Goal: Go to known website: Go to known website

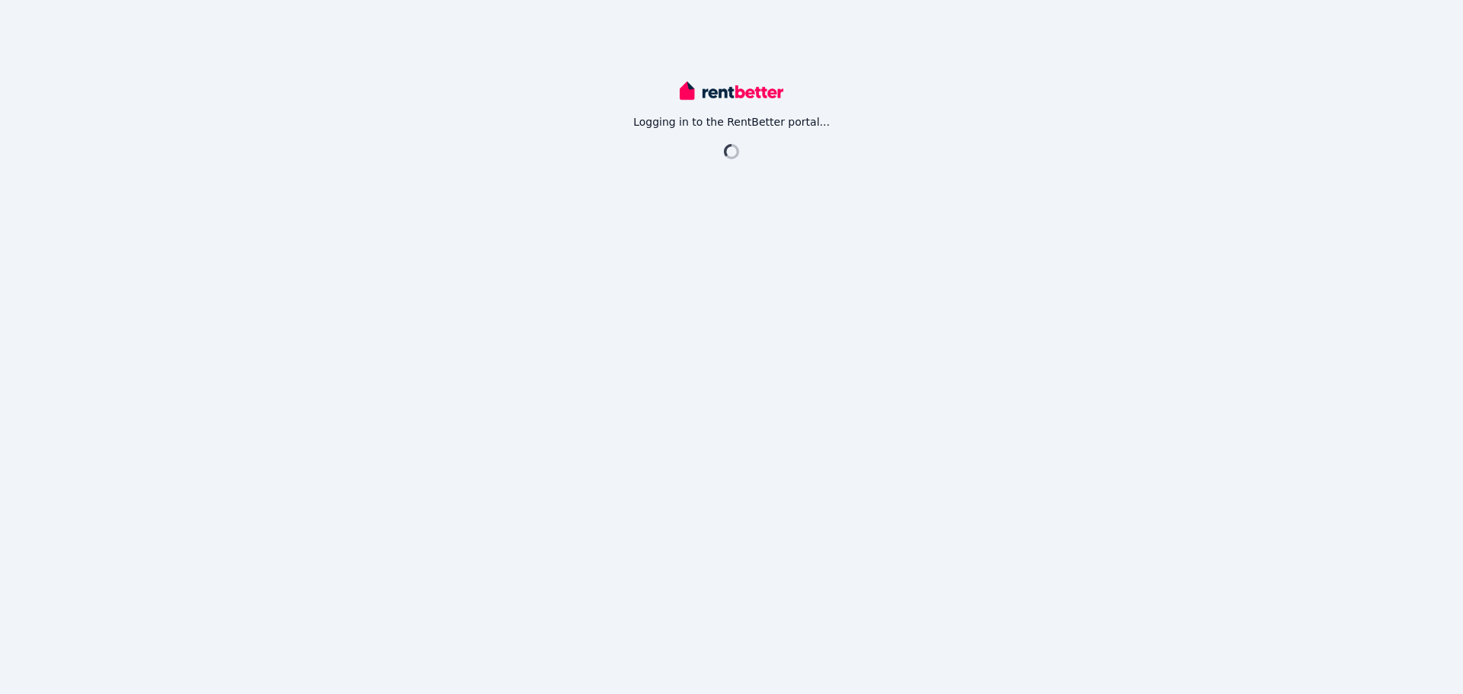
click at [208, 267] on div "Logging in to the RentBetter portal..." at bounding box center [731, 347] width 1463 height 694
